Goal: Check status: Check status

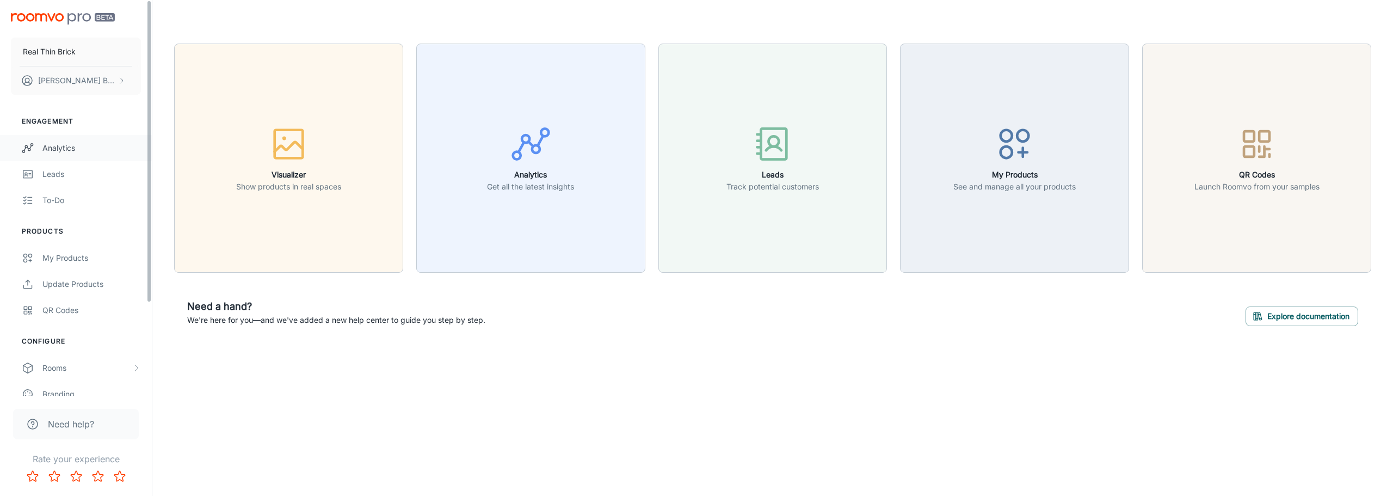
click at [57, 146] on div "Analytics" at bounding box center [91, 148] width 98 height 12
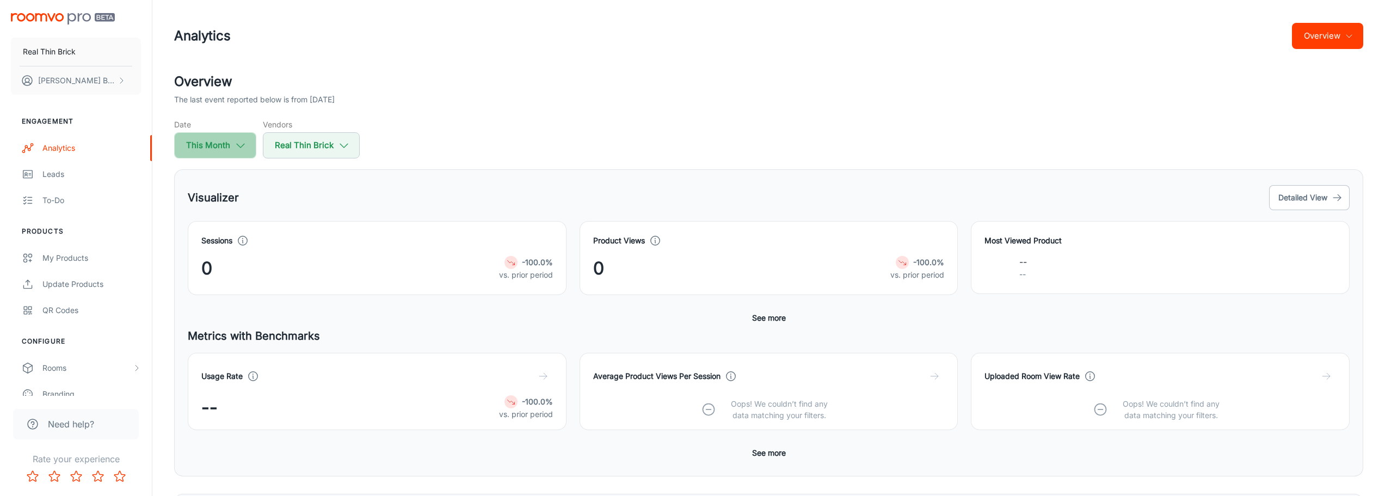
click at [226, 149] on button "This Month" at bounding box center [215, 145] width 82 height 26
select select "8"
select select "2025"
select select "8"
select select "2025"
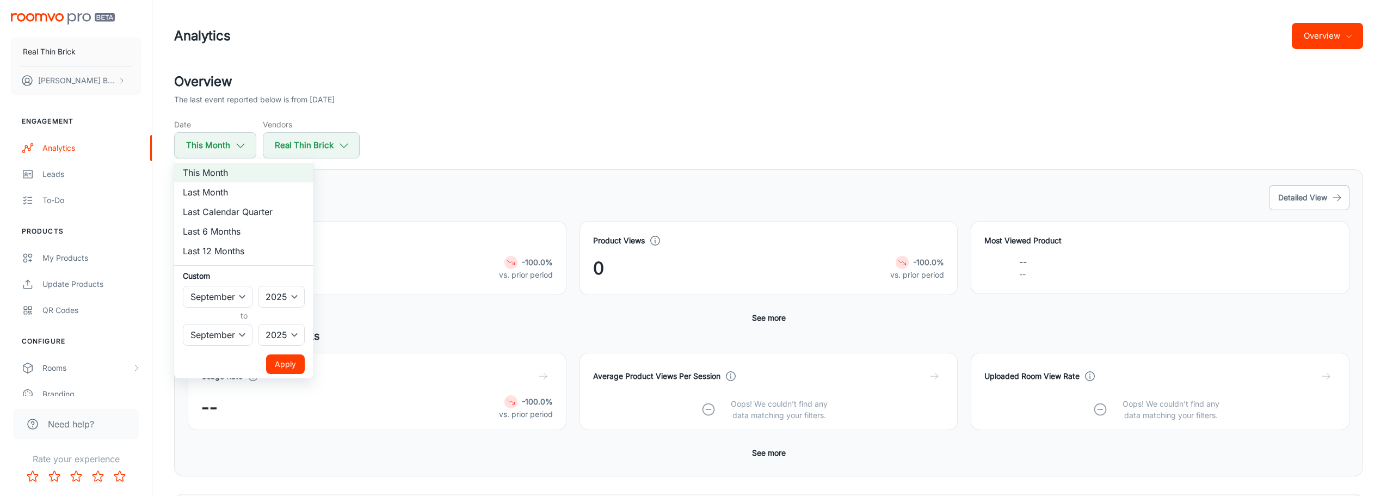
click at [227, 193] on li "Last Month" at bounding box center [243, 192] width 139 height 20
select select "7"
click at [284, 364] on button "Apply" at bounding box center [285, 364] width 39 height 20
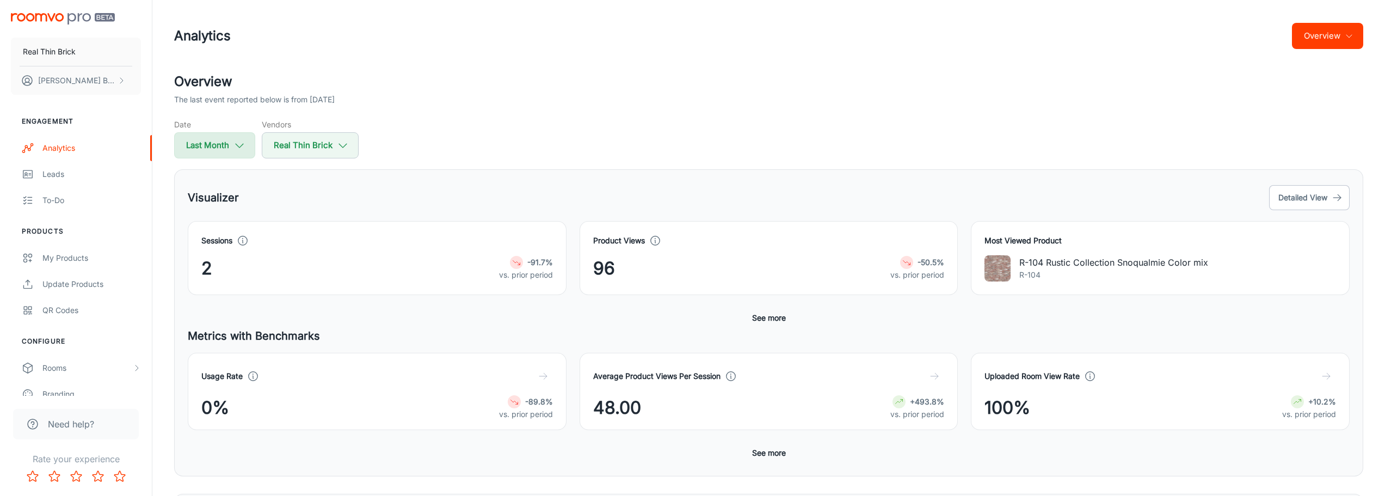
click at [223, 146] on button "Last Month" at bounding box center [214, 145] width 81 height 26
select select "7"
select select "2025"
select select "7"
select select "2025"
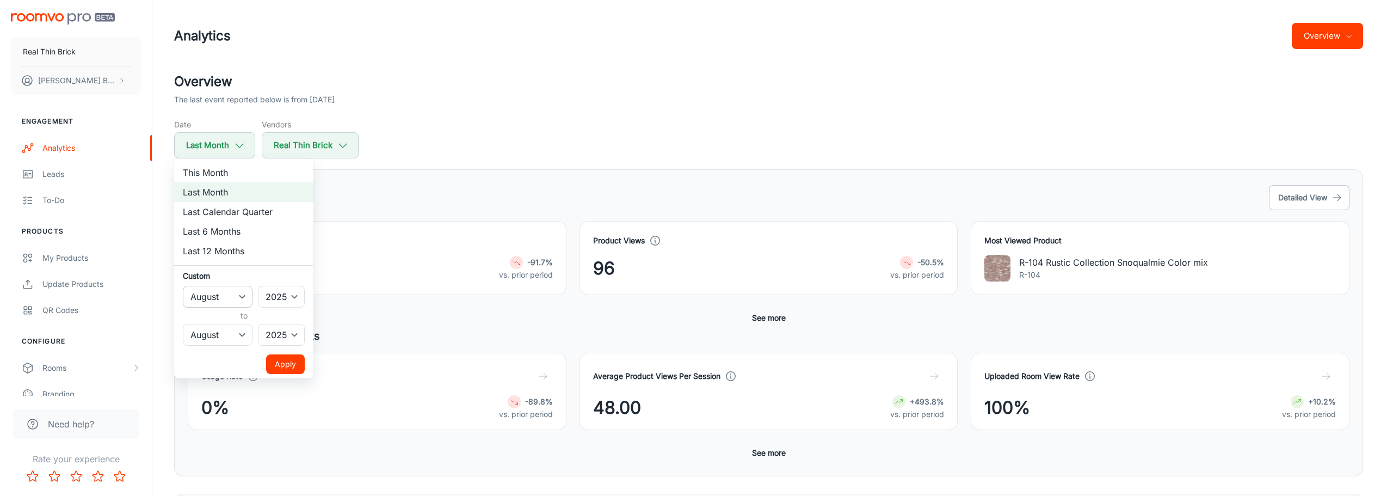
click at [229, 298] on select "January February March April May June July August September October November De…" at bounding box center [218, 297] width 70 height 22
select select "4"
click at [183, 286] on select "January February March April May June July August September October November De…" at bounding box center [218, 297] width 70 height 22
click at [237, 337] on select "January February March April May June July August September October November De…" at bounding box center [218, 335] width 70 height 22
select select "4"
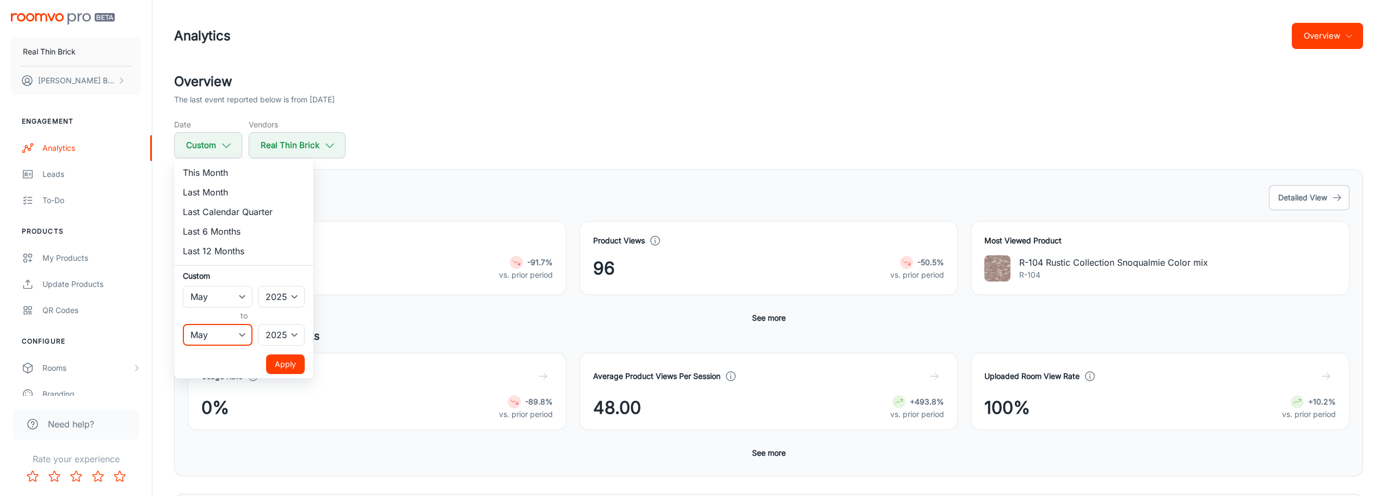
click at [183, 324] on select "January February March April May June July August September October November De…" at bounding box center [218, 335] width 70 height 22
click at [287, 365] on button "Apply" at bounding box center [285, 364] width 39 height 20
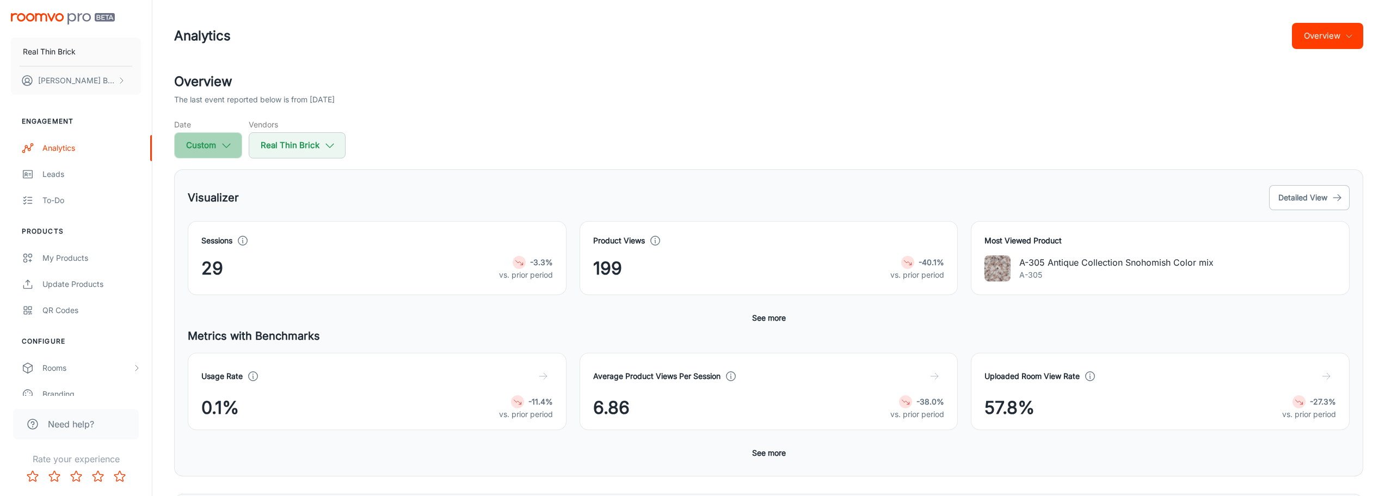
click at [211, 145] on button "Custom" at bounding box center [208, 145] width 68 height 26
select select "4"
select select "2025"
select select "4"
select select "2025"
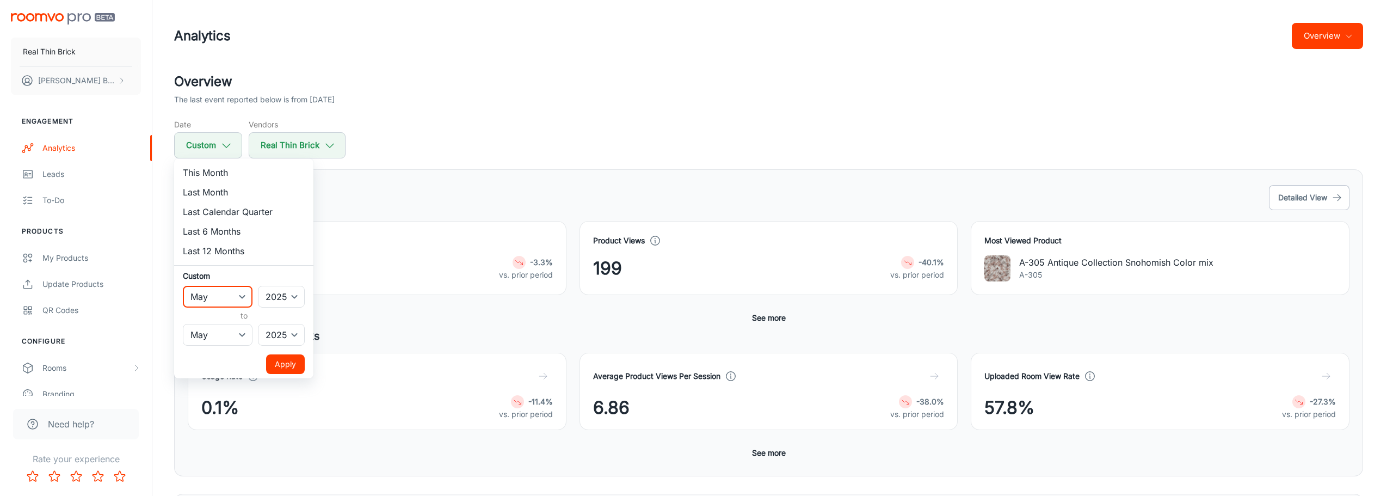
click at [212, 296] on select "January February March April May June July August September October November De…" at bounding box center [218, 297] width 70 height 22
select select "0"
click at [183, 286] on select "January February March April May June July August September October November De…" at bounding box center [218, 297] width 70 height 22
click at [228, 342] on select "January February March April May June July August September October November De…" at bounding box center [218, 335] width 70 height 22
select select "0"
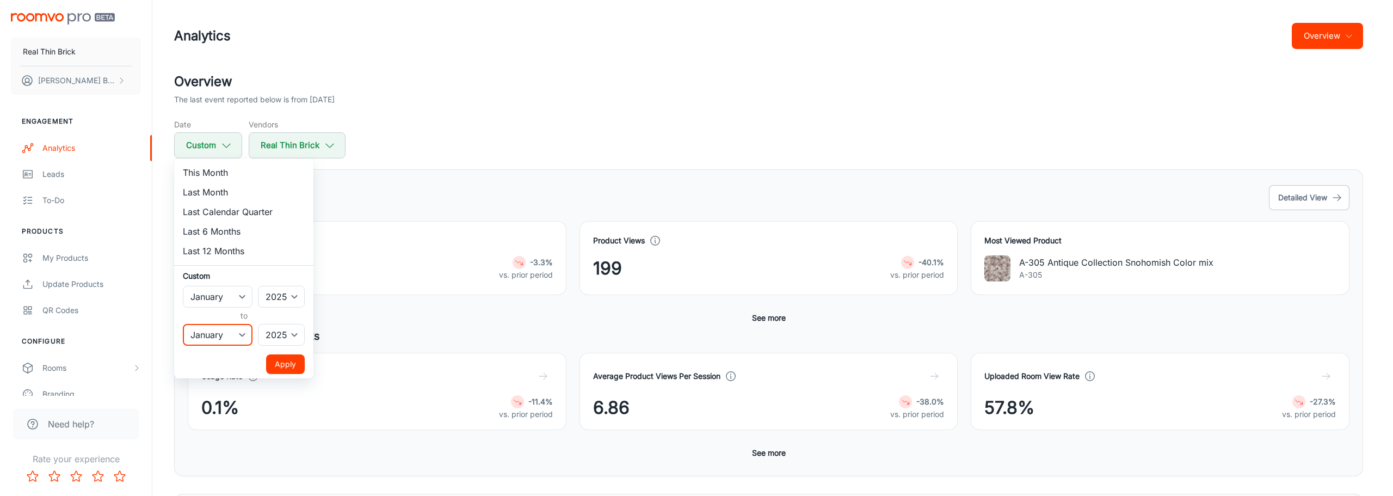
click at [183, 324] on select "January February March April May June July August September October November De…" at bounding box center [218, 335] width 70 height 22
click at [286, 368] on button "Apply" at bounding box center [285, 364] width 39 height 20
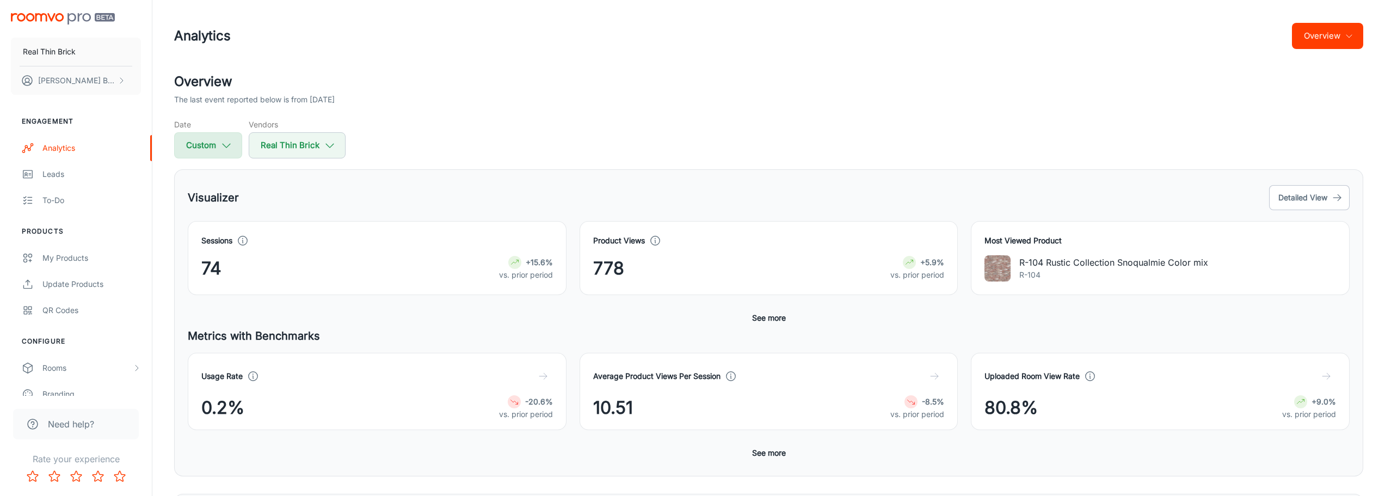
click at [227, 138] on button "Custom" at bounding box center [208, 145] width 68 height 26
select select "2025"
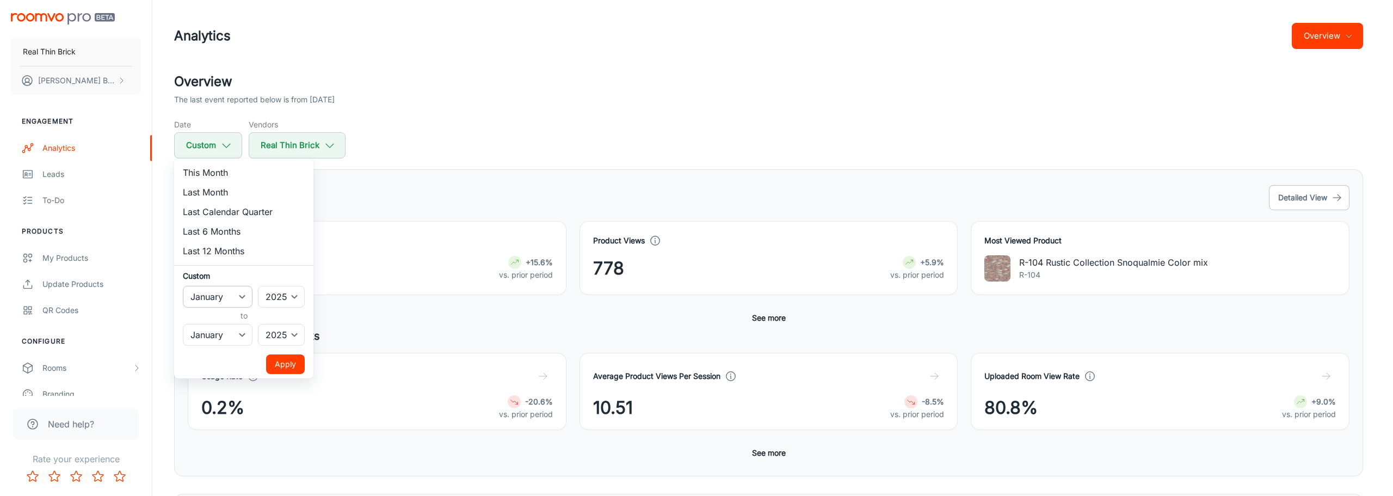
click at [218, 298] on select "January February March April May June July August September October November De…" at bounding box center [218, 297] width 70 height 22
select select "1"
click at [183, 286] on select "January February March April May June July August September October November De…" at bounding box center [218, 297] width 70 height 22
click at [219, 333] on select "January February March April May June July August September October November De…" at bounding box center [218, 335] width 70 height 22
select select "1"
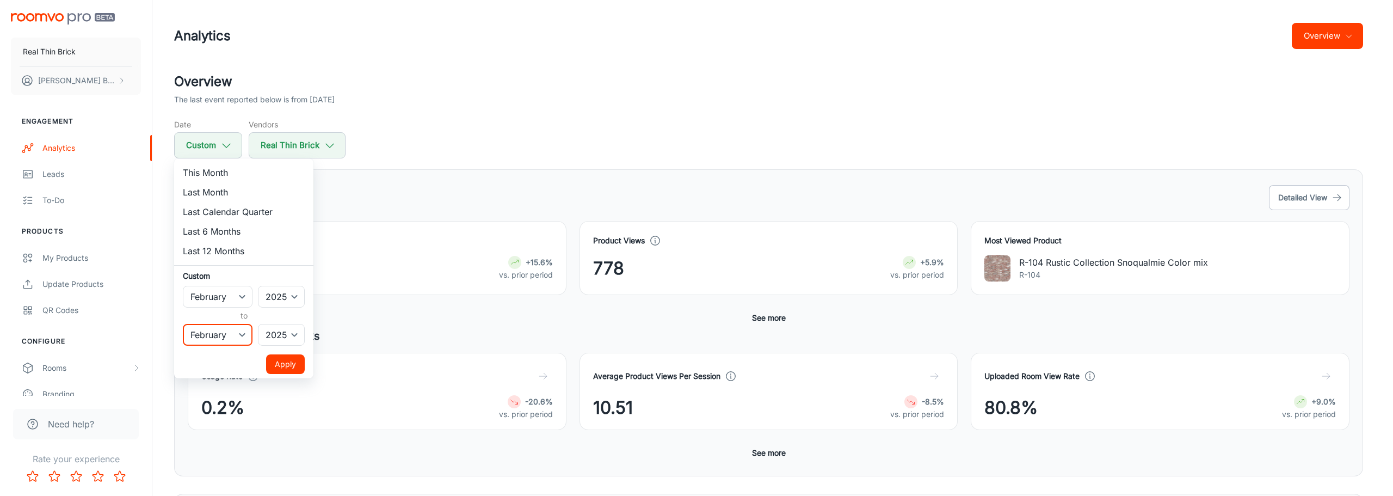
click at [183, 324] on select "January February March April May June July August September October November De…" at bounding box center [218, 335] width 70 height 22
click at [285, 360] on button "Apply" at bounding box center [285, 364] width 39 height 20
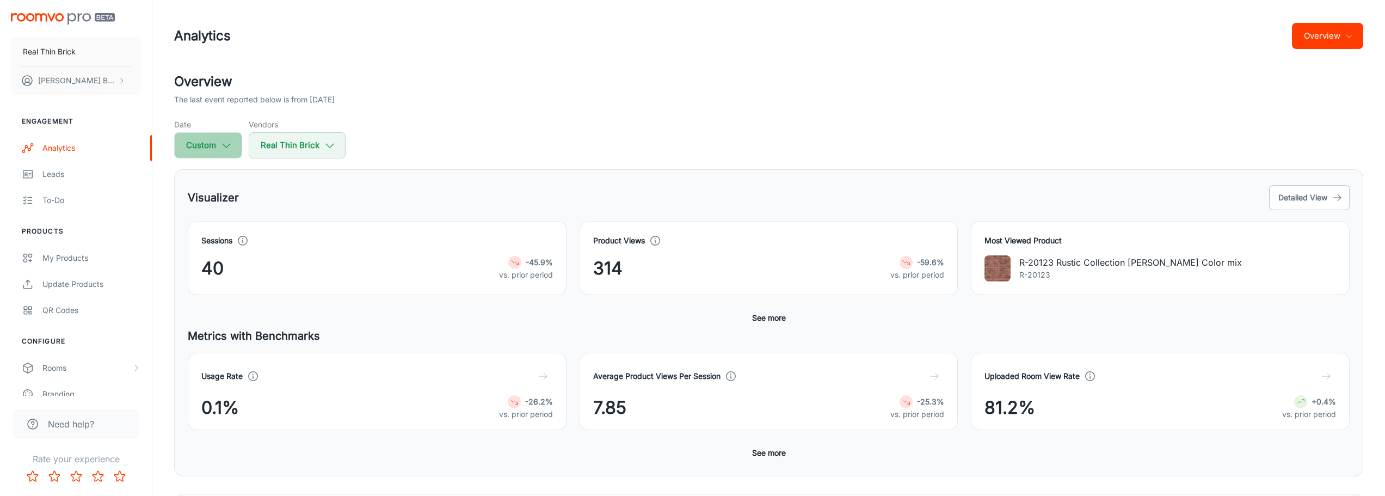
click at [207, 140] on button "Custom" at bounding box center [208, 145] width 68 height 26
select select "1"
select select "2025"
select select "1"
select select "2025"
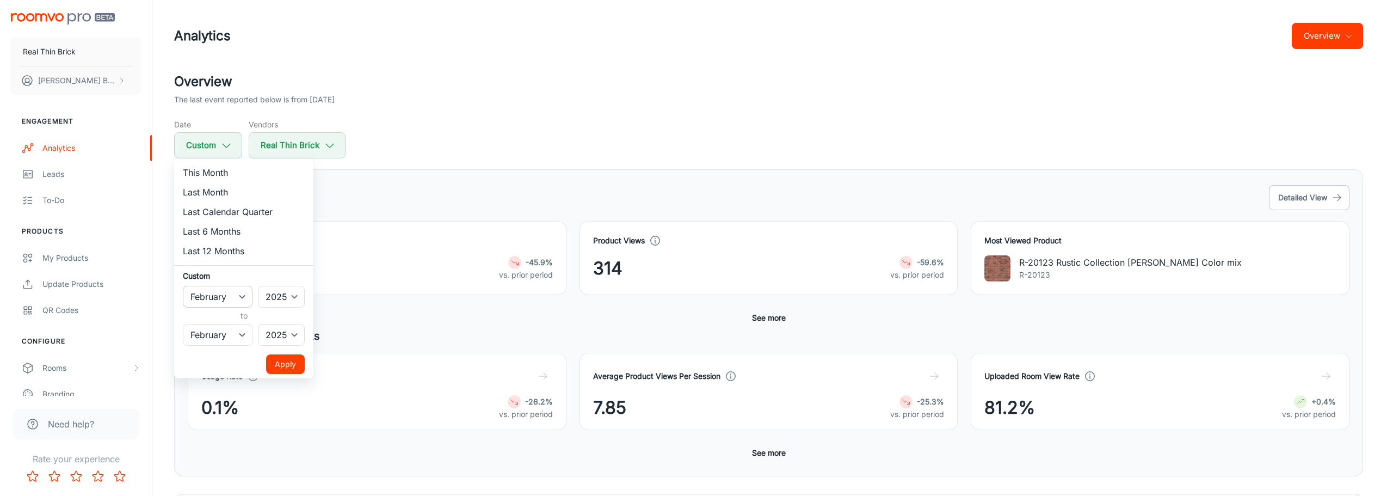
click at [234, 295] on select "January February March April May June July August September October November De…" at bounding box center [218, 297] width 70 height 22
select select "2"
click at [183, 286] on select "January February March April May June July August September October November De…" at bounding box center [218, 297] width 70 height 22
click at [229, 337] on select "January February March April May June July August September October November De…" at bounding box center [218, 335] width 70 height 22
select select "2"
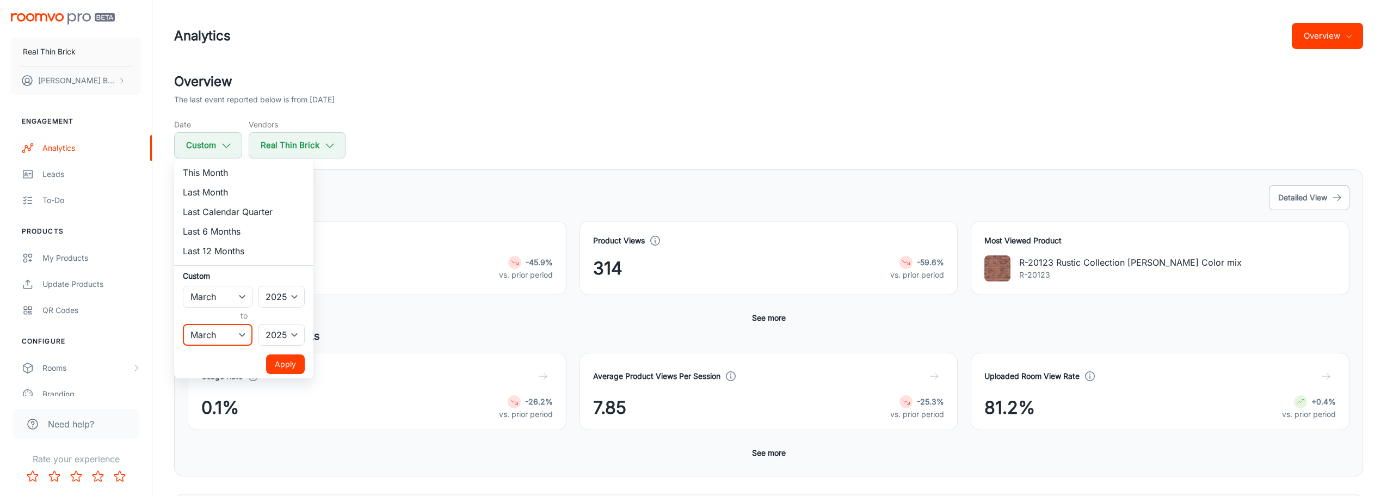
click at [183, 324] on select "January February March April May June July August September October November De…" at bounding box center [218, 335] width 70 height 22
click at [292, 364] on button "Apply" at bounding box center [285, 364] width 39 height 20
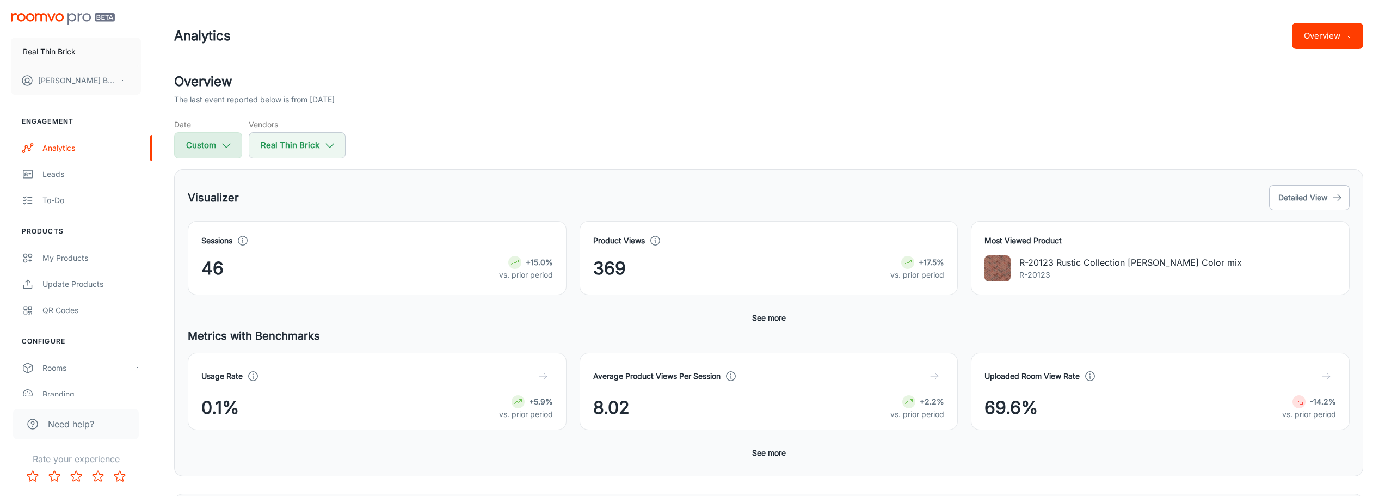
click at [215, 146] on button "Custom" at bounding box center [208, 145] width 68 height 26
select select "2"
select select "2025"
select select "2"
select select "2025"
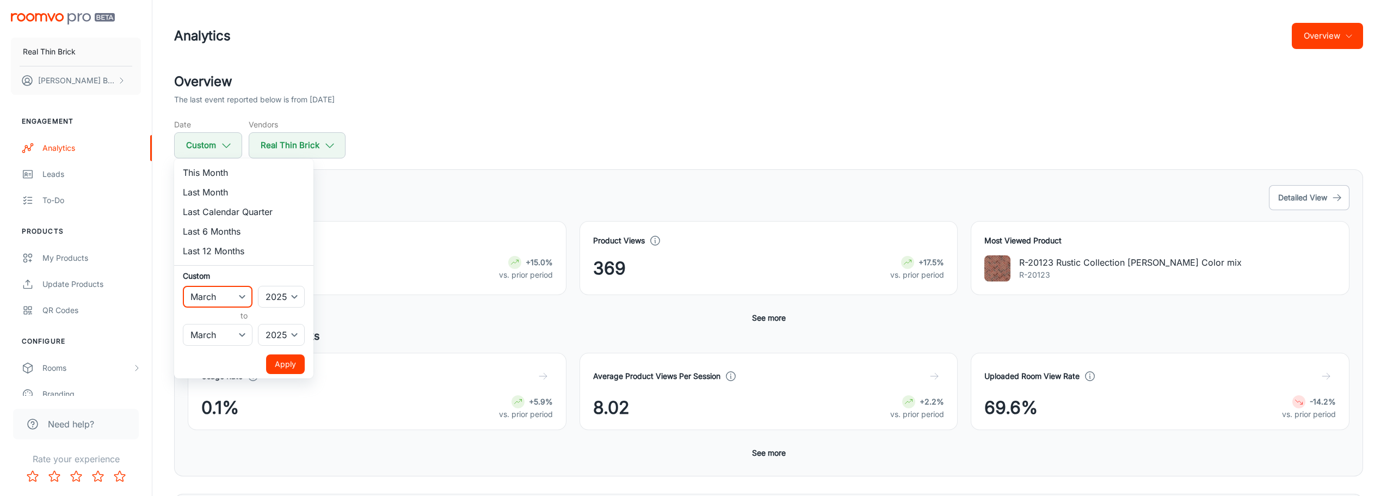
click at [219, 300] on select "January February March April May June July August September October November De…" at bounding box center [218, 297] width 70 height 22
select select "3"
click at [183, 286] on select "January February March April May June July August September October November De…" at bounding box center [218, 297] width 70 height 22
click at [237, 336] on select "January February March April May June July August September October November De…" at bounding box center [218, 335] width 70 height 22
select select "3"
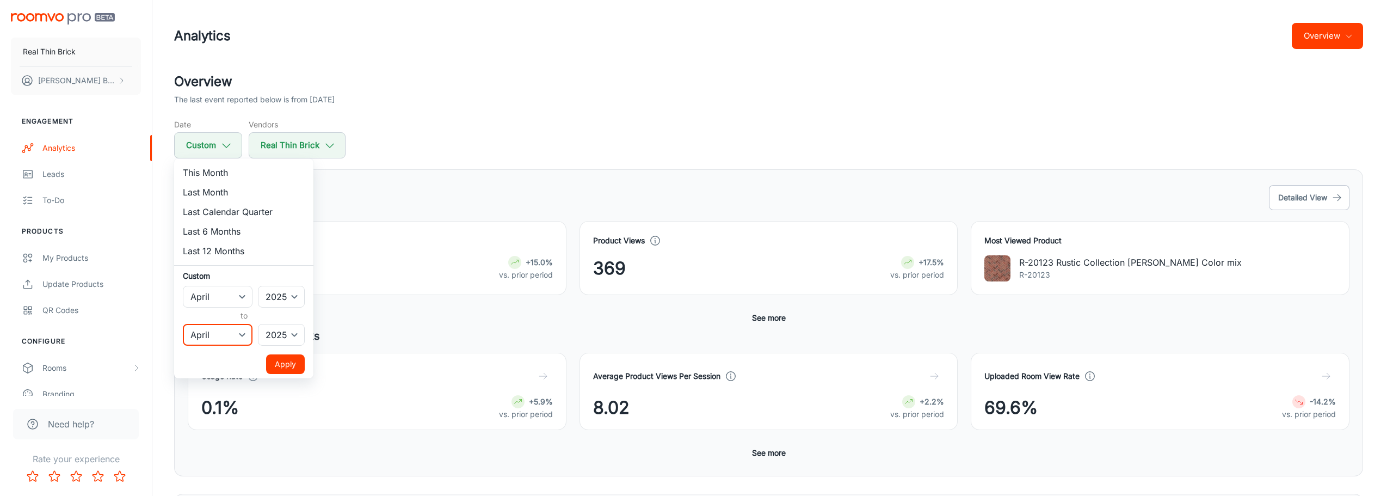
click at [183, 324] on select "January February March April May June July August September October November De…" at bounding box center [218, 335] width 70 height 22
click at [288, 367] on button "Apply" at bounding box center [285, 364] width 39 height 20
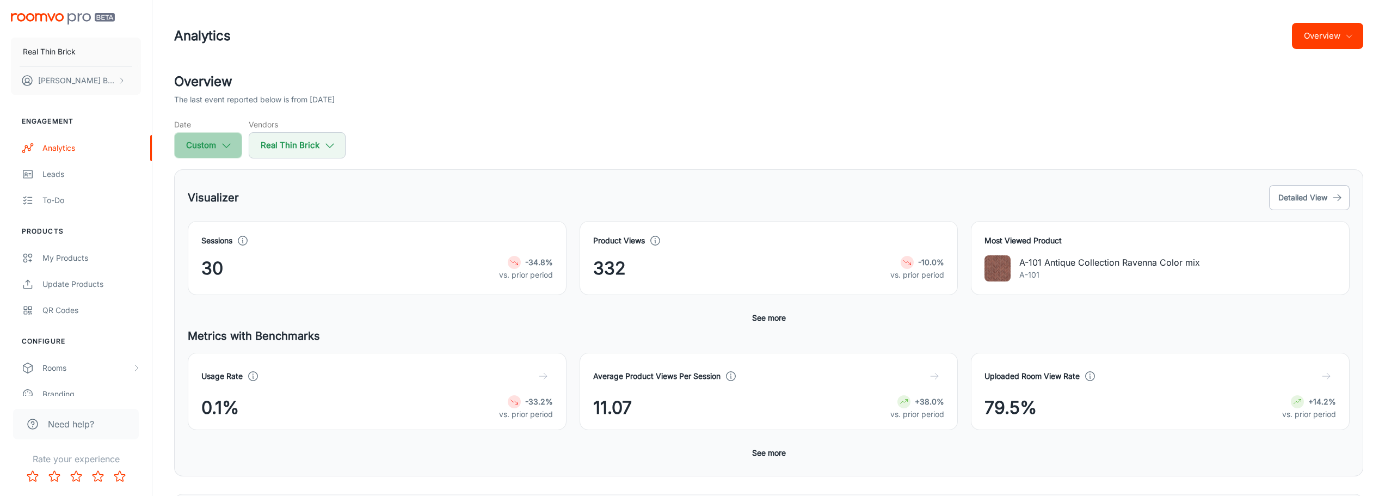
click at [223, 144] on icon "button" at bounding box center [226, 145] width 12 height 12
select select "3"
select select "2025"
select select "3"
select select "2025"
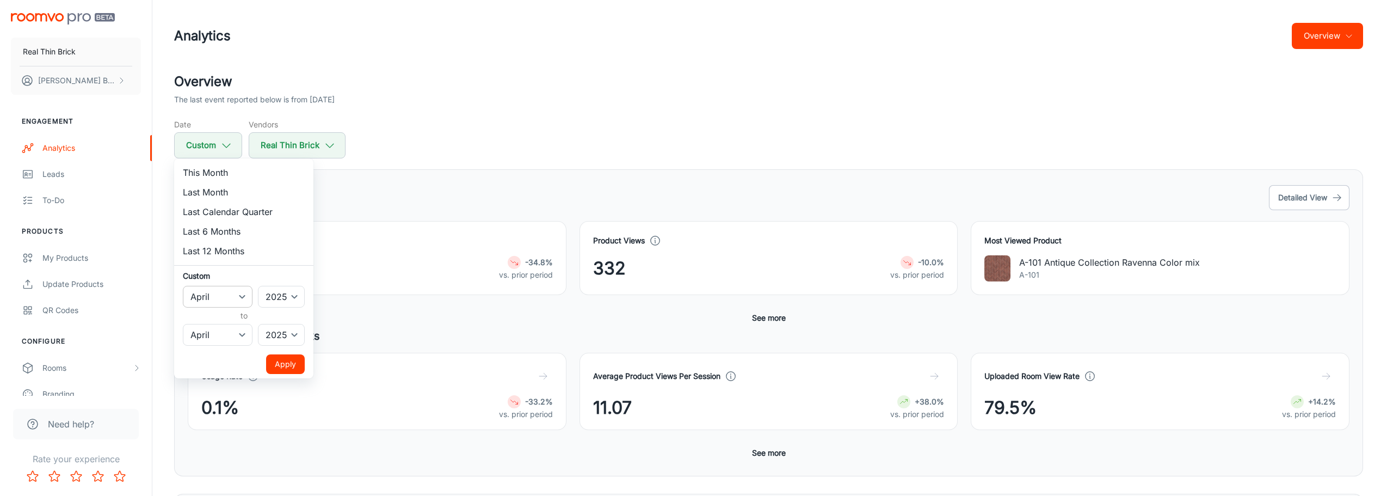
click at [236, 301] on select "January February March April May June July August September October November De…" at bounding box center [218, 297] width 70 height 22
select select "6"
click at [183, 286] on select "January February March April May June July August September October November De…" at bounding box center [218, 297] width 70 height 22
click at [229, 328] on select "January February March April May June July August September October November De…" at bounding box center [218, 335] width 70 height 22
select select "6"
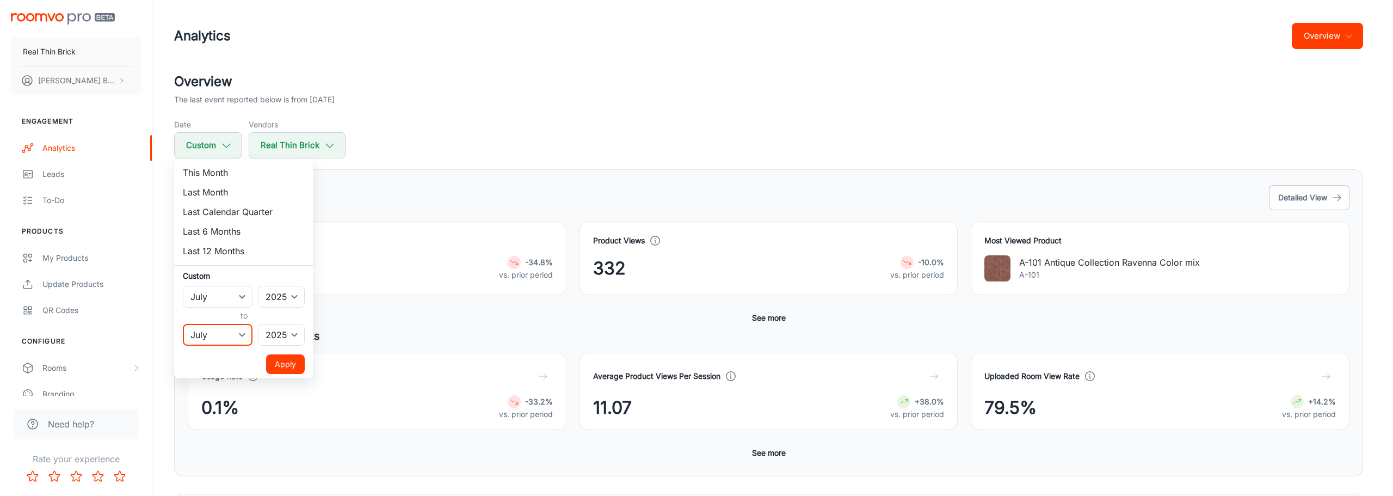
click at [183, 324] on select "January February March April May June July August September October November De…" at bounding box center [218, 335] width 70 height 22
click at [289, 366] on button "Apply" at bounding box center [285, 364] width 39 height 20
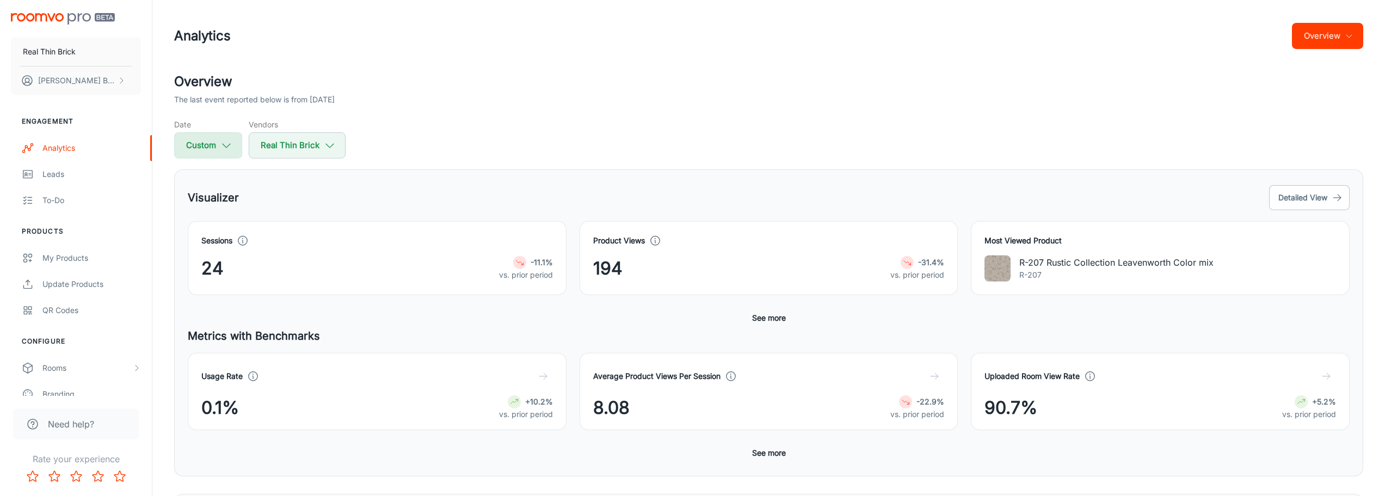
click at [224, 143] on icon "button" at bounding box center [226, 145] width 12 height 12
select select "6"
select select "2025"
select select "6"
select select "2025"
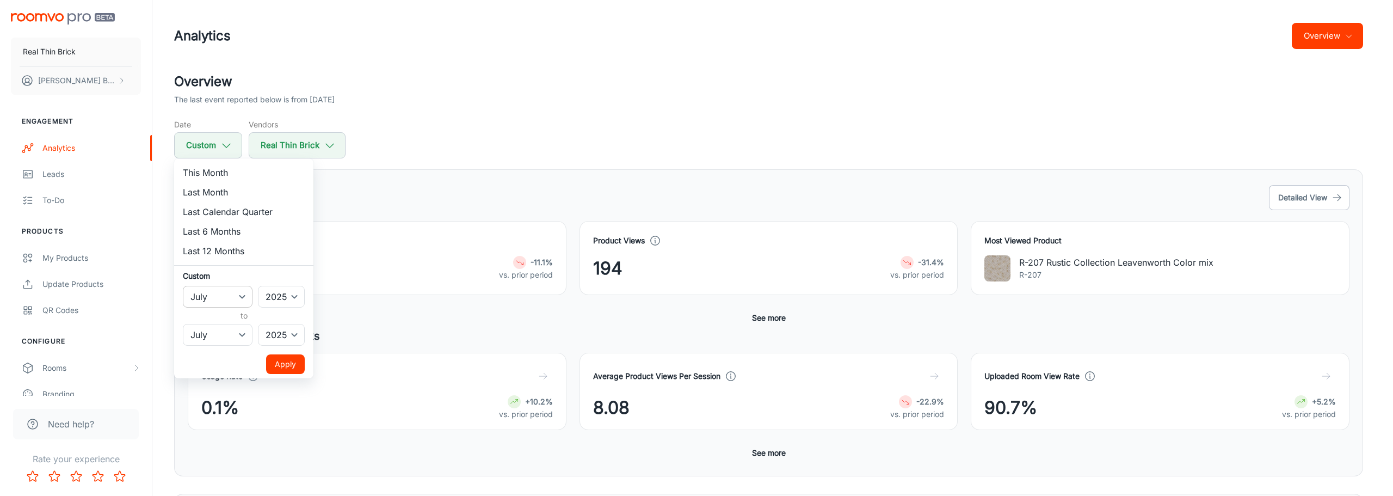
click at [238, 298] on select "January February March April May June July August September October November De…" at bounding box center [218, 297] width 70 height 22
select select "0"
click at [183, 286] on select "January February March April May June July August September October November De…" at bounding box center [218, 297] width 70 height 22
click at [213, 330] on select "January February March April May June July August September October November De…" at bounding box center [218, 335] width 70 height 22
select select "5"
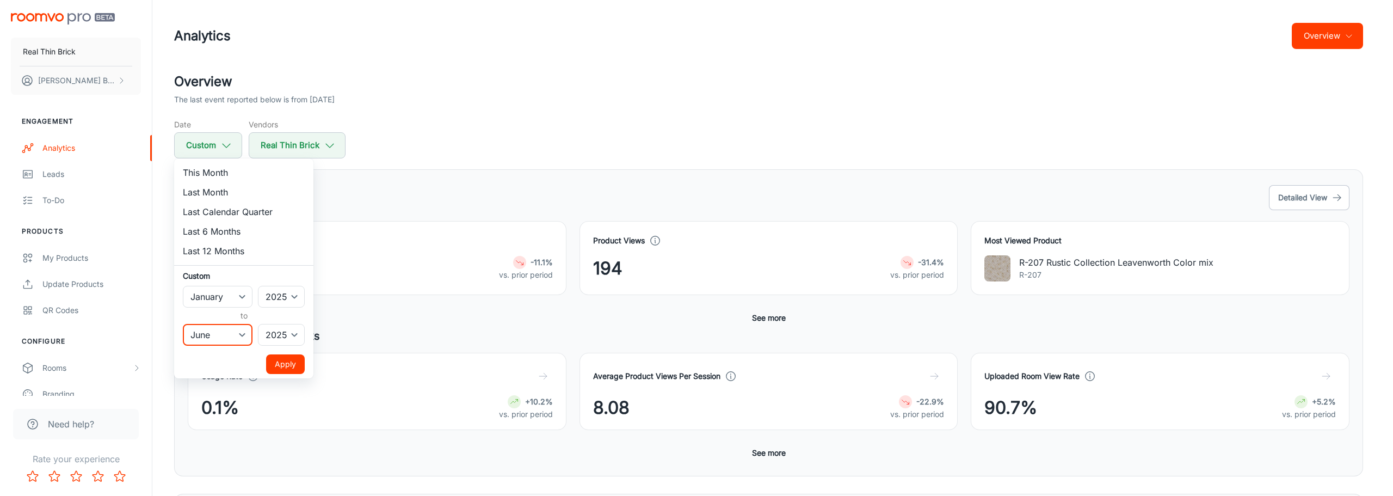
click at [183, 324] on select "January February March April May June July August September October November De…" at bounding box center [218, 335] width 70 height 22
click at [291, 365] on button "Apply" at bounding box center [285, 364] width 39 height 20
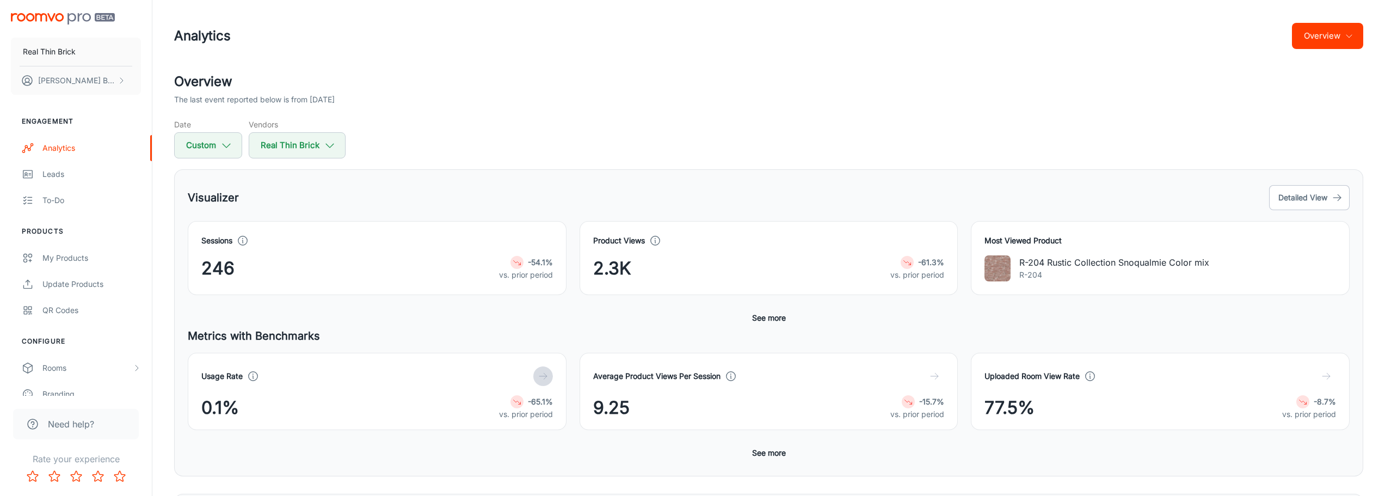
click at [544, 379] on icon "button" at bounding box center [543, 376] width 11 height 11
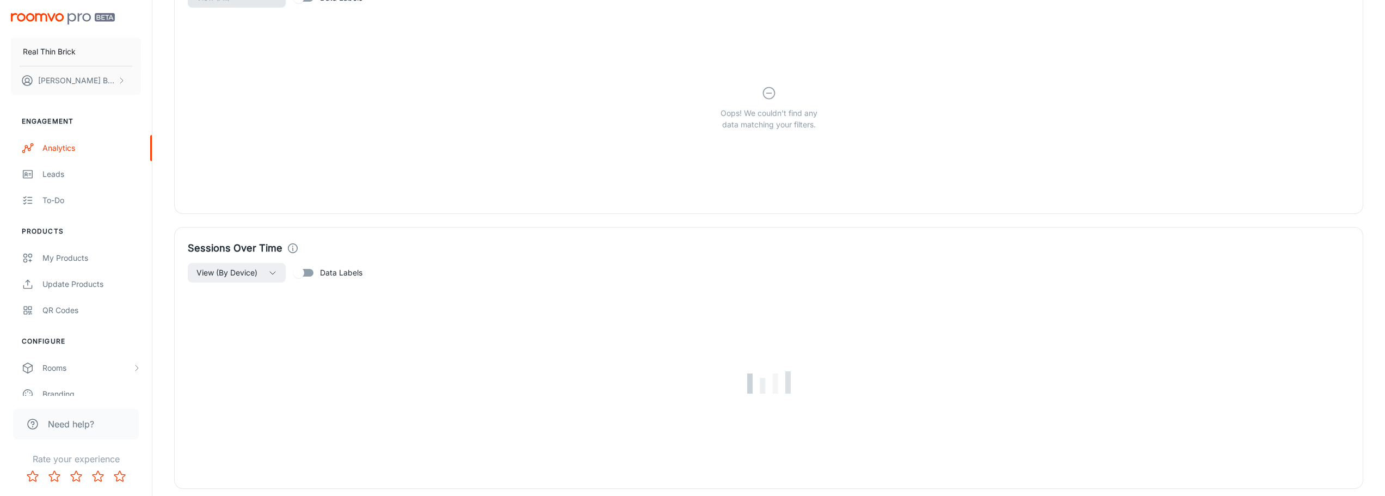
scroll to position [664, 0]
